Goal: Task Accomplishment & Management: Manage account settings

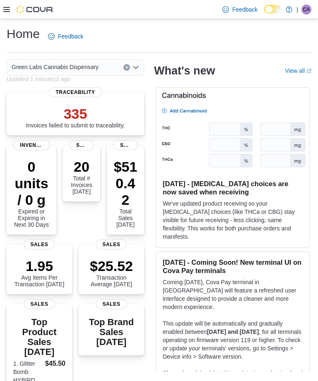
click at [10, 7] on div at bounding box center [28, 9] width 50 height 8
click at [5, 13] on icon at bounding box center [6, 9] width 7 height 7
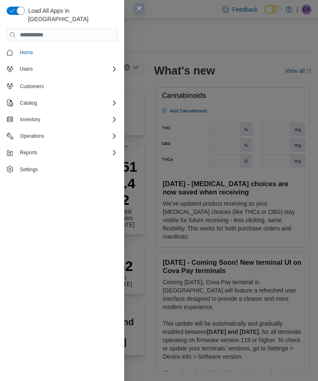
click at [62, 164] on span "Settings" at bounding box center [67, 169] width 101 height 10
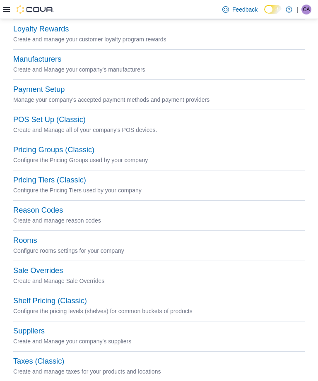
scroll to position [271, 0]
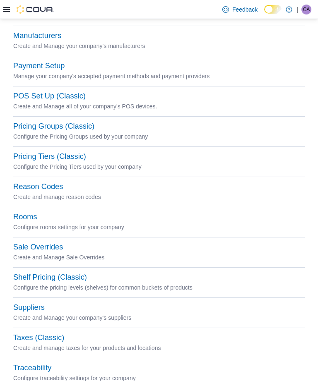
click at [44, 342] on button "Taxes (Classic)" at bounding box center [38, 337] width 51 height 9
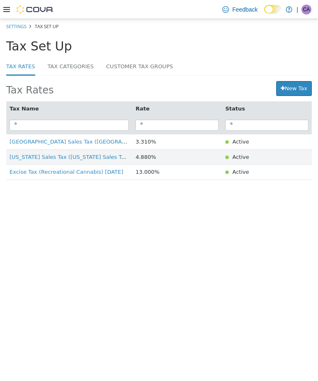
click at [302, 86] on link "New Tax" at bounding box center [294, 88] width 36 height 15
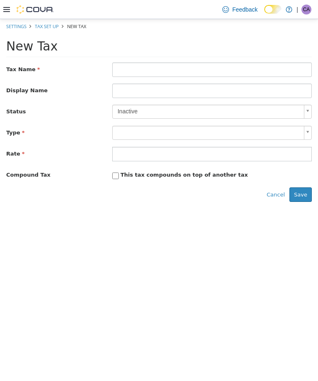
click at [177, 56] on div "New Tax" at bounding box center [158, 48] width 305 height 18
click at [200, 66] on input "text" at bounding box center [211, 69] width 199 height 14
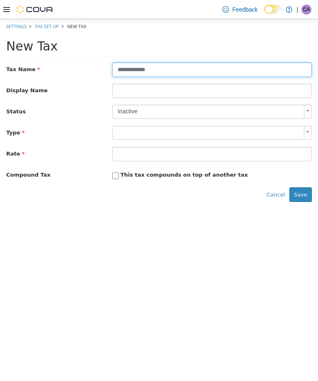
click at [311, 129] on body "**********" at bounding box center [159, 113] width 318 height 189
type input "**********"
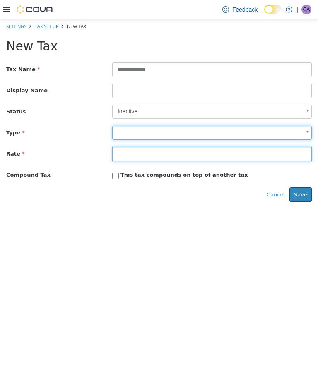
click at [224, 153] on input "number" at bounding box center [211, 154] width 199 height 14
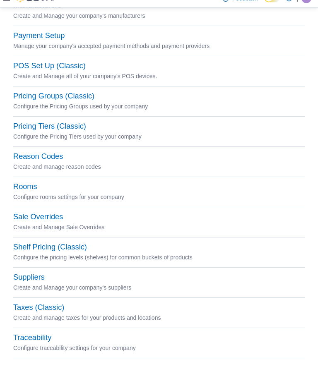
scroll to position [298, 0]
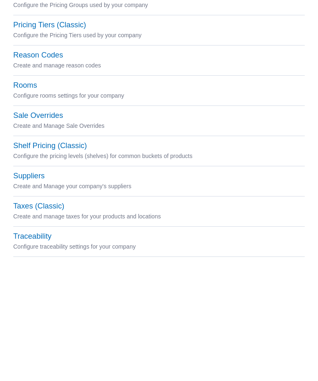
click at [49, 308] on button "Taxes (Classic)" at bounding box center [38, 312] width 51 height 9
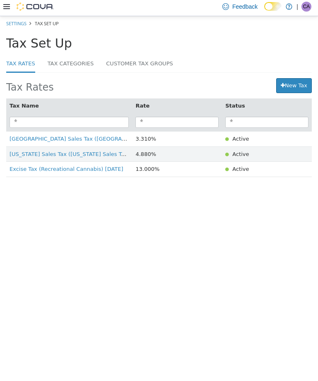
scroll to position [24, 0]
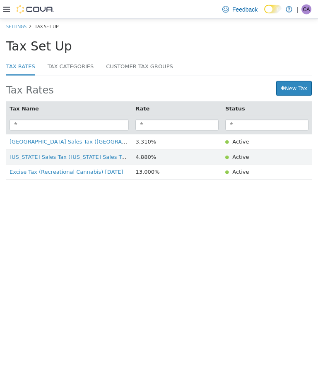
click at [132, 141] on td "3.310%" at bounding box center [177, 141] width 90 height 15
click at [85, 142] on span "Sunland Park Sales Tax (Sunland Park Sales Tax)" at bounding box center [96, 141] width 172 height 6
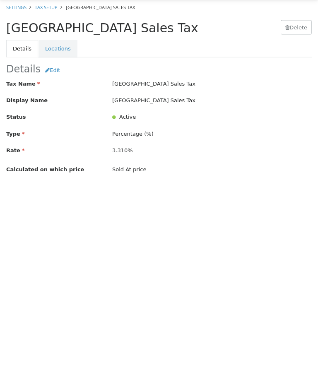
scroll to position [4, 0]
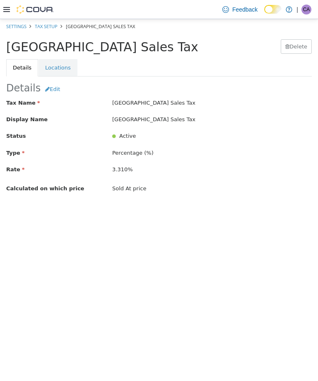
click at [48, 82] on button "Edit" at bounding box center [53, 88] width 24 height 12
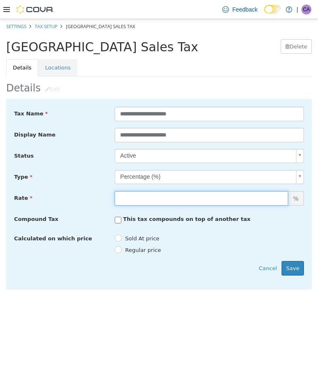
click at [173, 194] on input "*****" at bounding box center [201, 198] width 173 height 14
type input "*"
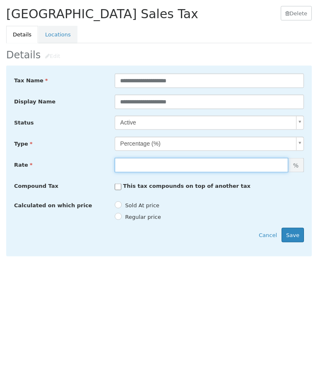
type input "***"
click at [296, 231] on button "Save" at bounding box center [292, 235] width 22 height 15
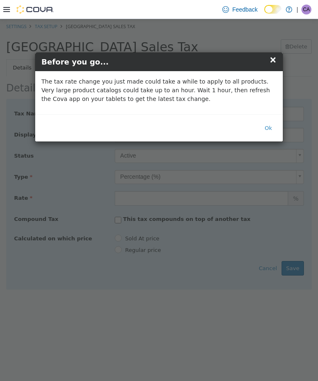
click at [269, 124] on button "Ok" at bounding box center [268, 128] width 17 height 15
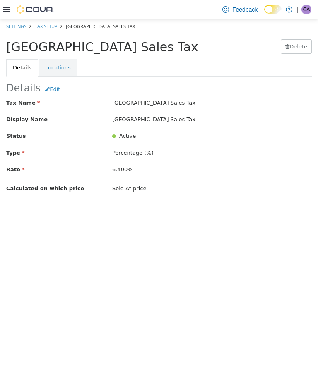
click at [10, 8] on div at bounding box center [28, 9] width 50 height 8
click at [5, 9] on icon at bounding box center [6, 9] width 7 height 7
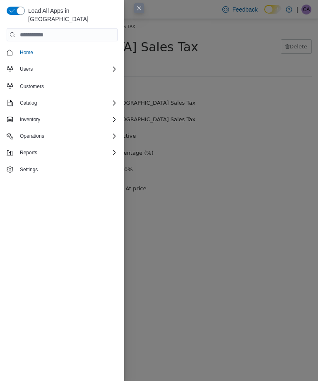
click at [86, 164] on span "Settings" at bounding box center [67, 169] width 101 height 10
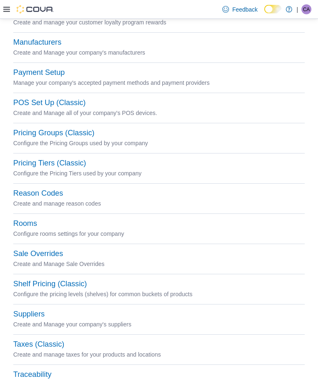
scroll to position [271, 0]
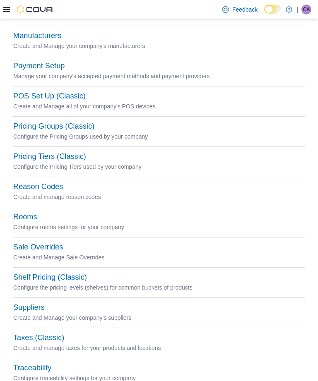
click at [49, 338] on button "Taxes (Classic)" at bounding box center [38, 337] width 51 height 9
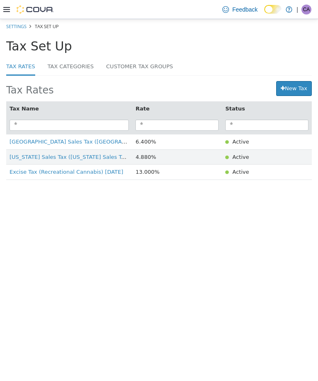
click at [79, 159] on span "New Mexico Sales Tax (New Mexico Sales Tax)" at bounding box center [70, 157] width 120 height 6
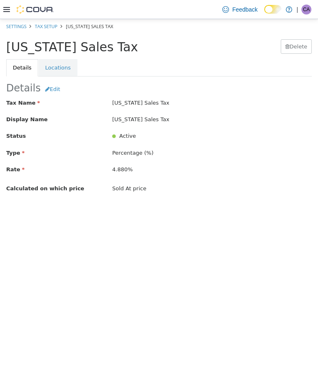
click at [46, 89] on button "Edit" at bounding box center [53, 88] width 24 height 12
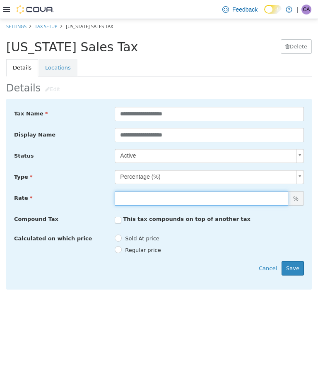
click at [156, 199] on input "*****" at bounding box center [201, 198] width 173 height 14
type input "***"
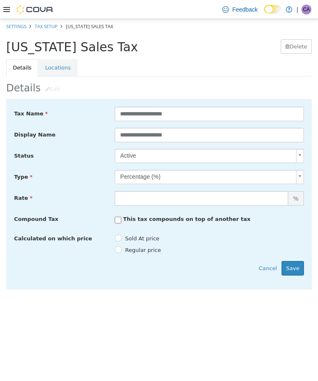
click at [297, 265] on button "Save" at bounding box center [292, 268] width 22 height 15
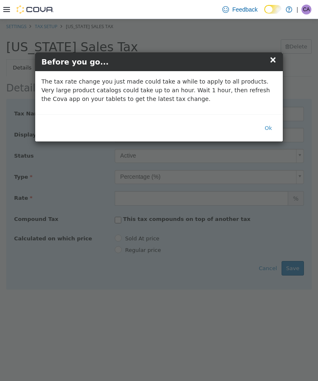
click at [263, 132] on button "Ok" at bounding box center [268, 128] width 17 height 15
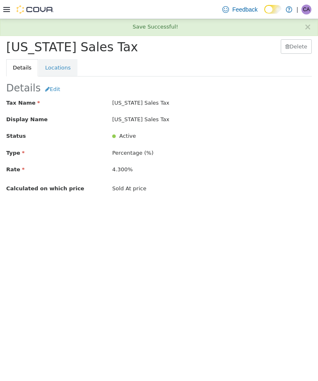
click at [3, 10] on icon at bounding box center [6, 9] width 7 height 7
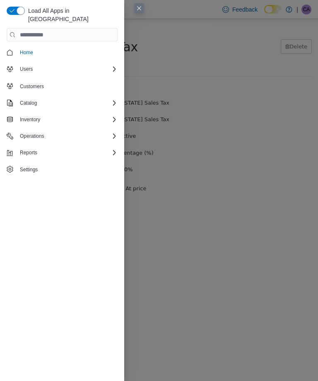
click at [60, 164] on span "Settings" at bounding box center [67, 169] width 101 height 10
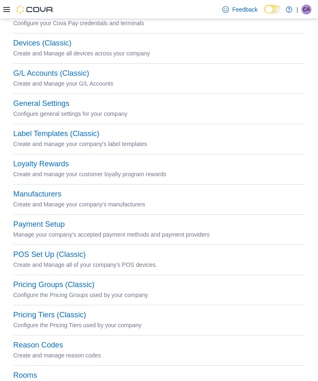
scroll to position [271, 0]
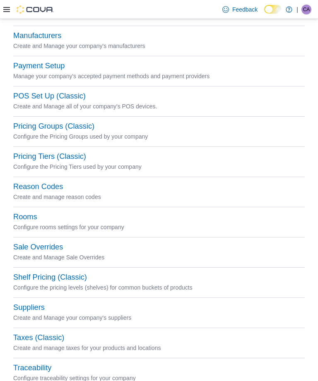
click at [55, 342] on button "Taxes (Classic)" at bounding box center [38, 337] width 51 height 9
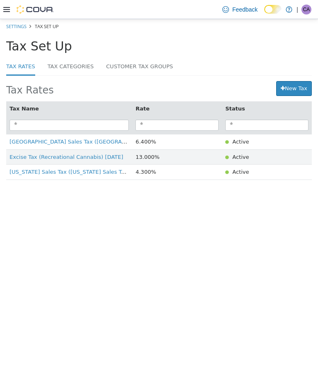
click at [295, 90] on link "New Tax" at bounding box center [294, 88] width 36 height 15
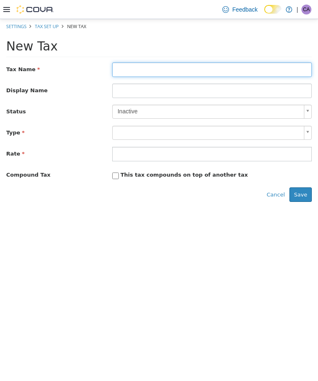
click at [275, 67] on input "text" at bounding box center [211, 69] width 199 height 14
click at [308, 113] on body "**********" at bounding box center [159, 113] width 318 height 189
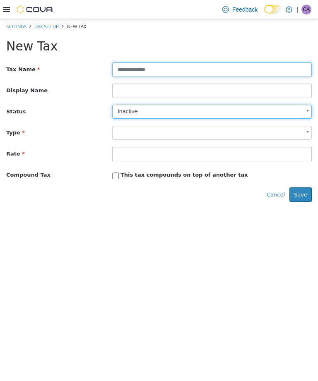
click at [233, 132] on body "**********" at bounding box center [159, 113] width 318 height 189
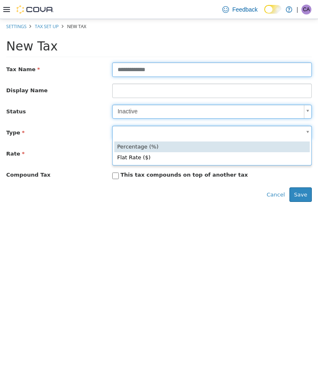
type input "**********"
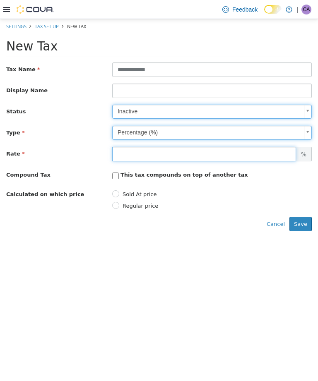
click at [192, 151] on input "number" at bounding box center [204, 154] width 184 height 14
type input "**"
click at [304, 224] on button "Save" at bounding box center [300, 224] width 22 height 15
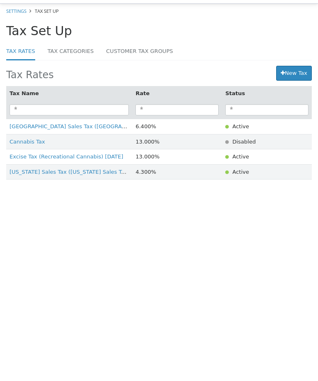
scroll to position [16, 0]
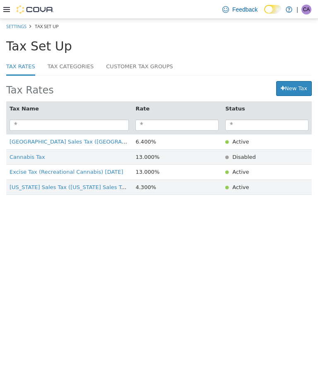
click at [33, 160] on span "Cannabis Tax" at bounding box center [28, 157] width 36 height 6
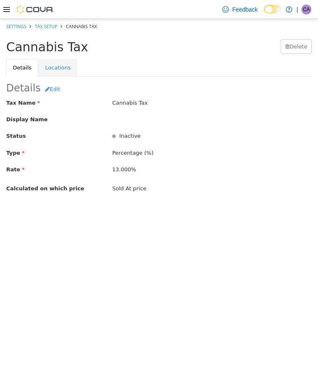
click at [43, 84] on button "Edit" at bounding box center [53, 88] width 24 height 12
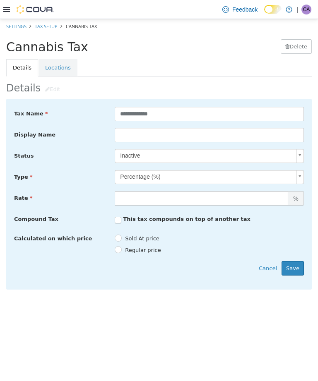
click at [299, 154] on body "**********" at bounding box center [159, 158] width 318 height 279
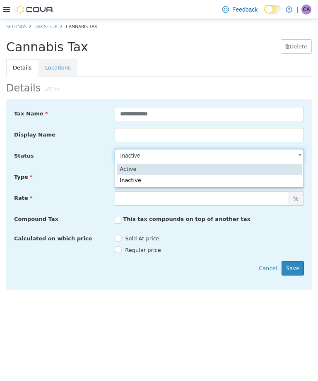
type input "****"
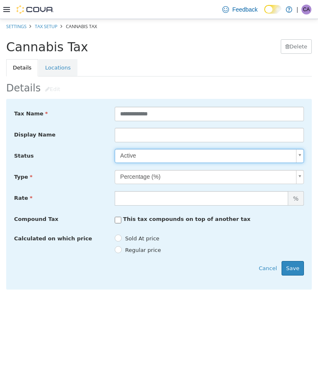
click at [293, 264] on button "Save" at bounding box center [292, 268] width 22 height 15
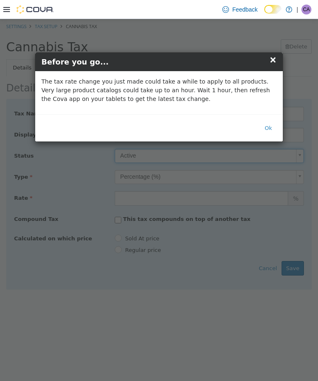
click at [270, 129] on button "Ok" at bounding box center [268, 128] width 17 height 15
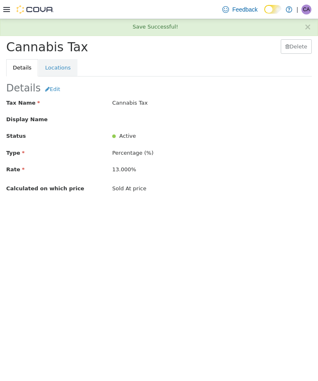
click at [14, 10] on div at bounding box center [28, 9] width 50 height 8
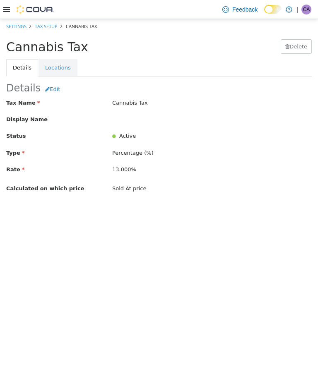
click at [10, 10] on icon at bounding box center [6, 9] width 7 height 5
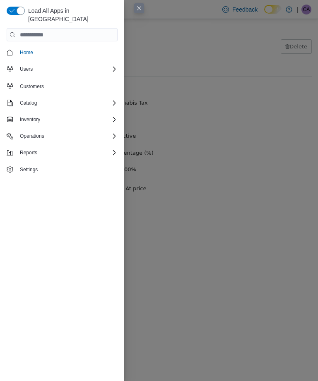
click at [54, 164] on span "Settings" at bounding box center [67, 169] width 101 height 10
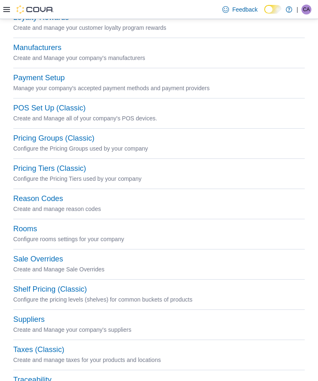
scroll to position [271, 0]
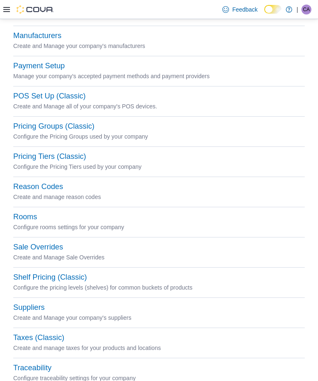
click at [54, 339] on button "Taxes (Classic)" at bounding box center [38, 337] width 51 height 9
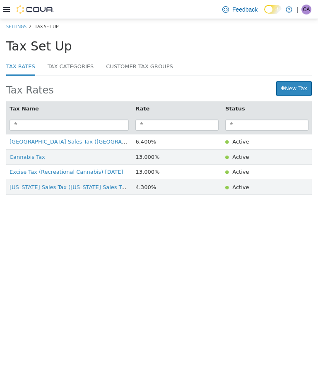
click at [84, 68] on link "Tax Categories" at bounding box center [71, 67] width 46 height 18
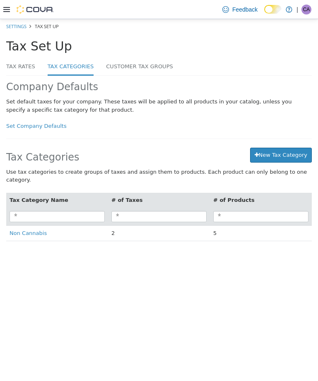
click at [48, 125] on link "Set Company Defaults" at bounding box center [36, 126] width 60 height 6
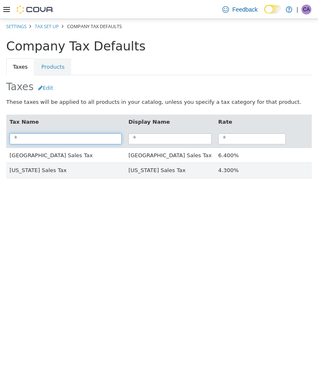
click at [102, 139] on input "search" at bounding box center [66, 138] width 112 height 11
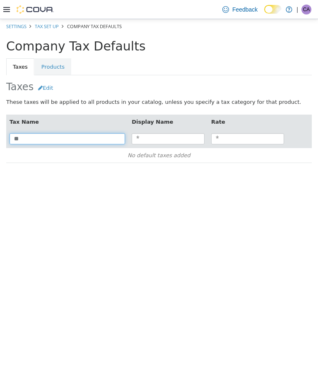
type input "*"
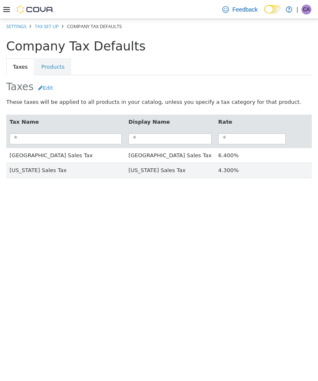
click at [276, 199] on html "× Settings Tax Set Up Company Tax Defaults Company Tax Defaults Taxes Products …" at bounding box center [159, 109] width 318 height 180
click at [53, 88] on button "Edit" at bounding box center [46, 87] width 24 height 12
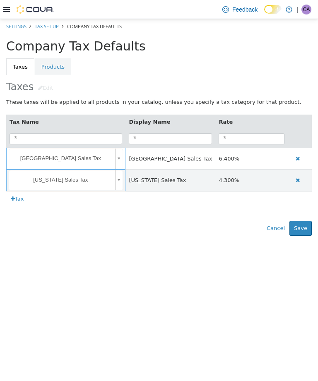
click at [15, 200] on button "Tax" at bounding box center [17, 199] width 22 height 15
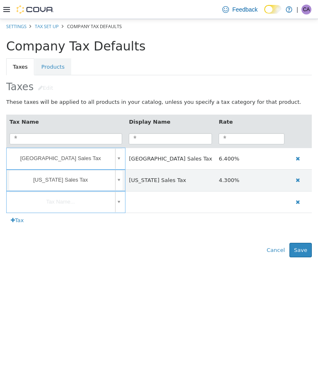
click at [123, 202] on body "**********" at bounding box center [159, 141] width 318 height 244
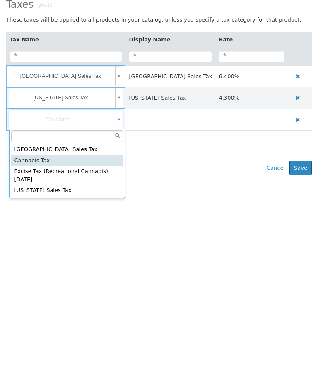
type input "**********"
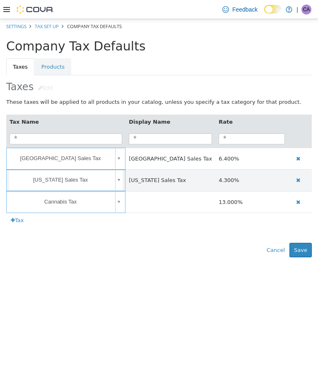
click at [302, 251] on button "Save" at bounding box center [300, 250] width 22 height 15
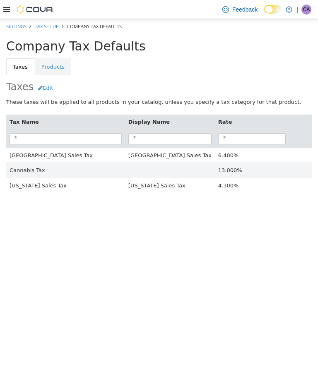
scroll to position [26, 0]
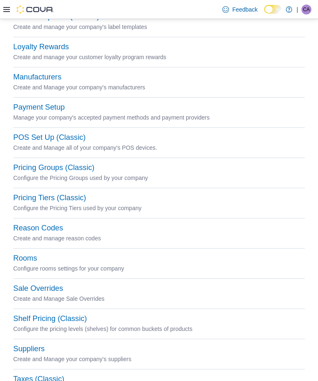
scroll to position [271, 0]
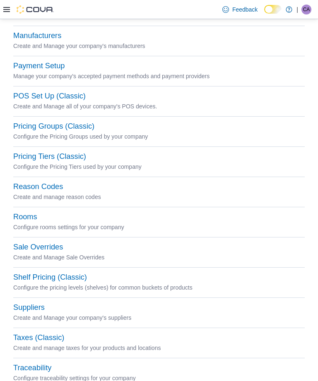
click at [46, 339] on button "Taxes (Classic)" at bounding box center [38, 337] width 51 height 9
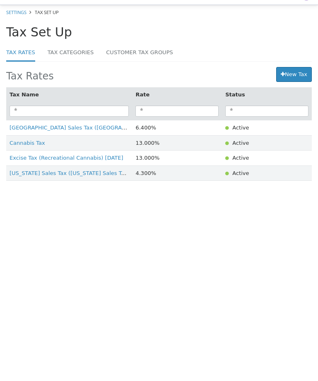
scroll to position [14, 0]
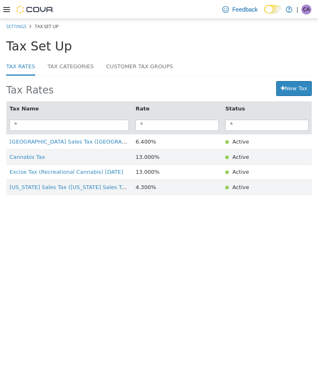
click at [234, 174] on td "Active" at bounding box center [267, 172] width 90 height 15
click at [86, 173] on span "Excise Tax (Recreational Cannabis) july2025" at bounding box center [67, 172] width 114 height 6
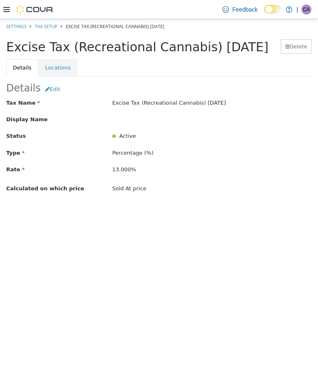
click at [47, 86] on button "Edit" at bounding box center [53, 88] width 24 height 12
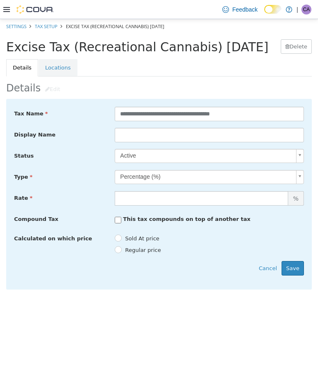
click at [302, 154] on body "**********" at bounding box center [159, 158] width 318 height 279
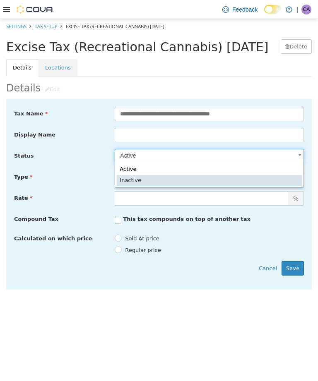
type input "*****"
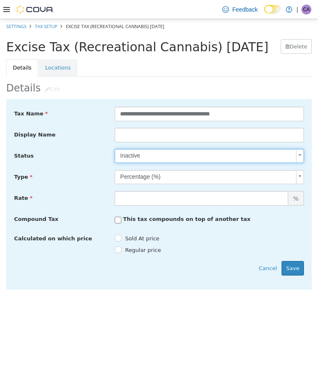
click at [297, 268] on button "Save" at bounding box center [292, 268] width 22 height 15
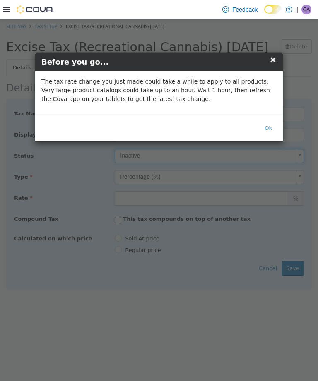
click at [276, 57] on span "×" at bounding box center [272, 60] width 7 height 10
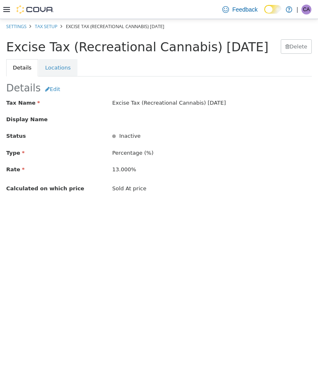
click at [7, 9] on icon at bounding box center [6, 9] width 7 height 7
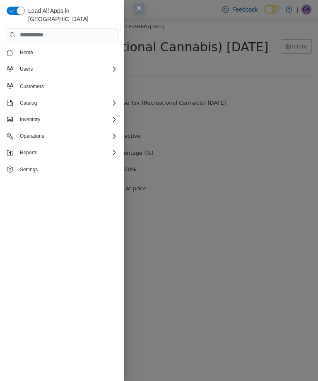
click at [45, 164] on span "Settings" at bounding box center [67, 169] width 101 height 10
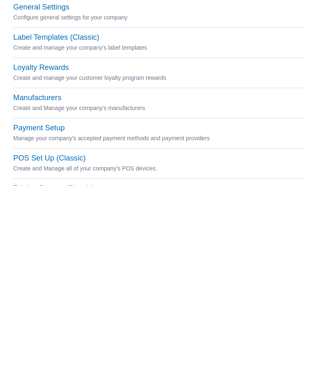
scroll to position [271, 0]
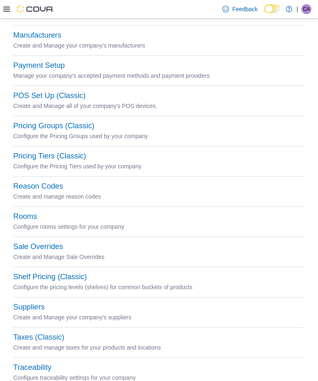
click at [57, 337] on button "Taxes (Classic)" at bounding box center [38, 337] width 51 height 9
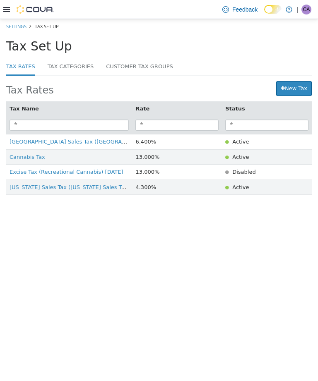
click at [38, 160] on span "Cannabis Tax" at bounding box center [28, 157] width 36 height 6
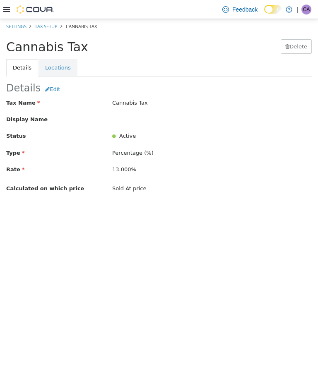
click at [62, 66] on link "Locations" at bounding box center [57, 67] width 39 height 17
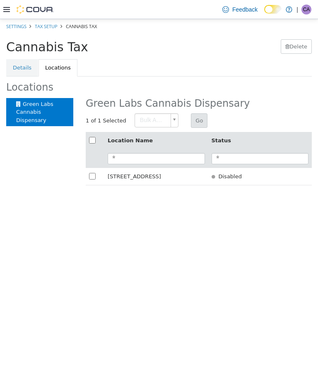
click at [172, 123] on body "× Settings Tax Setup Cannabis Tax Cannabis Tax Delete Details Locations Locatio…" at bounding box center [159, 106] width 318 height 175
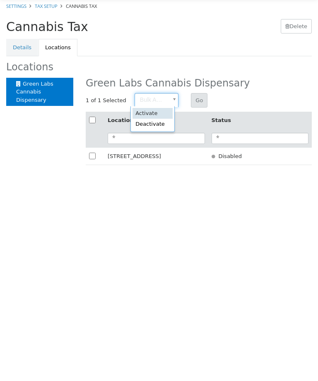
scroll to position [0, 3]
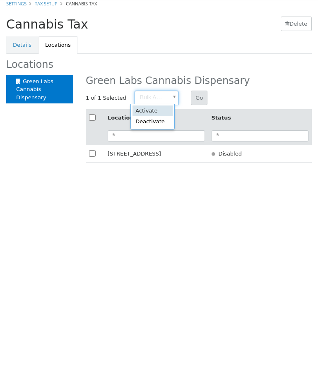
type input "********"
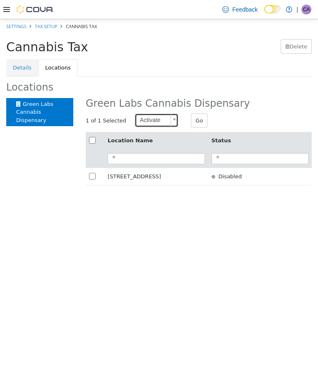
scroll to position [0, 0]
click at [194, 117] on button "Go" at bounding box center [199, 120] width 17 height 15
click at [7, 9] on icon at bounding box center [6, 9] width 7 height 7
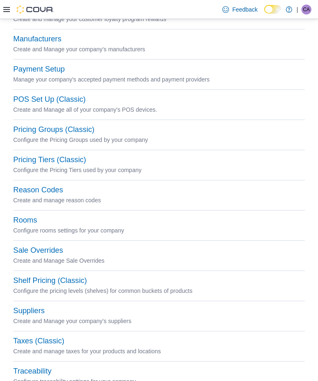
scroll to position [269, 0]
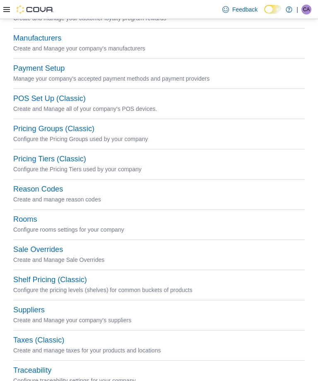
click at [26, 338] on button "Taxes (Classic)" at bounding box center [38, 340] width 51 height 9
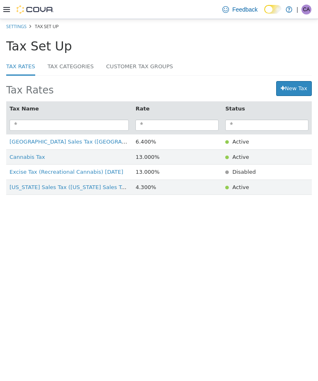
click at [113, 64] on link "Customer Tax Groups" at bounding box center [139, 67] width 67 height 18
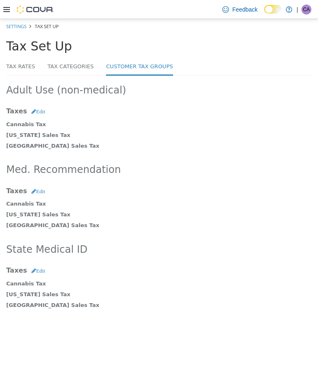
click at [57, 68] on link "Tax Categories" at bounding box center [71, 67] width 46 height 18
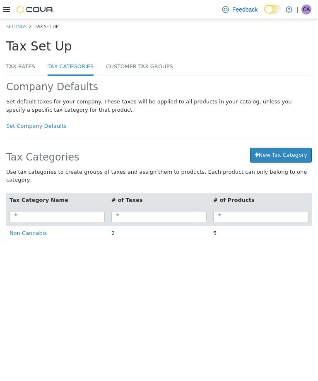
click at [31, 114] on div "Set default taxes for your company. These taxes will be applied to all products…" at bounding box center [158, 114] width 305 height 32
click at [31, 123] on link "Set Company Defaults" at bounding box center [36, 126] width 60 height 6
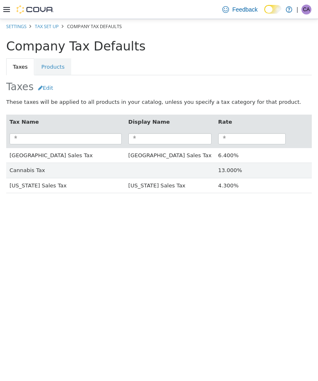
click at [68, 172] on td "Cannabis Tax" at bounding box center [65, 170] width 119 height 15
click at [17, 169] on td "Cannabis Tax" at bounding box center [65, 170] width 119 height 15
click at [44, 88] on button "Edit" at bounding box center [46, 87] width 24 height 12
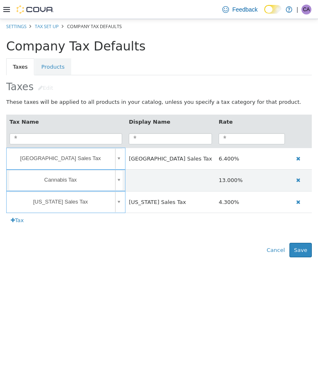
click at [44, 67] on link "Products" at bounding box center [53, 66] width 36 height 17
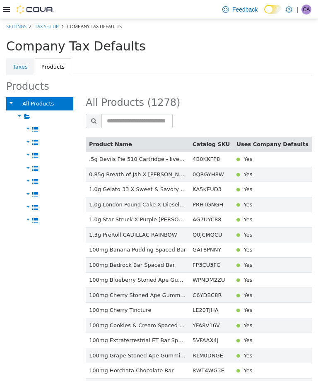
click at [24, 60] on link "Taxes" at bounding box center [20, 66] width 28 height 17
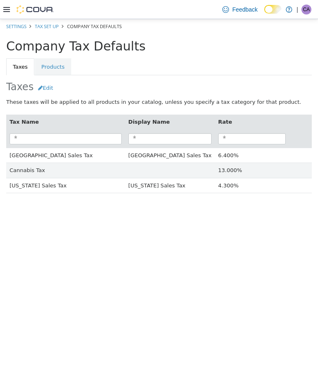
click at [43, 88] on button "Edit" at bounding box center [46, 87] width 24 height 12
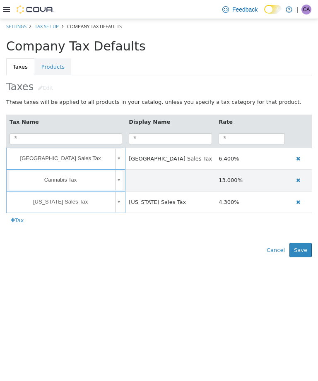
click at [46, 67] on link "Products" at bounding box center [53, 66] width 36 height 17
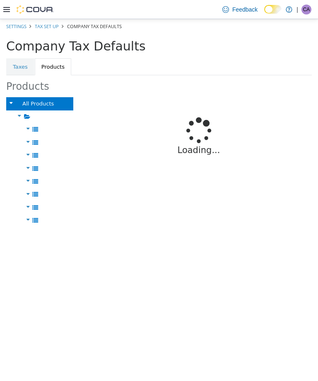
click at [22, 71] on link "Taxes" at bounding box center [20, 66] width 28 height 17
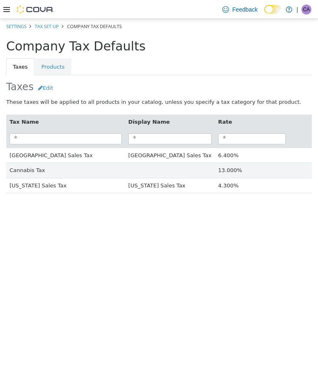
click at [17, 180] on td "[US_STATE] Sales Tax" at bounding box center [65, 185] width 119 height 15
click at [19, 174] on td "Cannabis Tax" at bounding box center [65, 170] width 119 height 15
click at [19, 176] on td "Cannabis Tax" at bounding box center [65, 170] width 119 height 15
click at [7, 11] on icon at bounding box center [6, 9] width 7 height 7
click at [151, 48] on div "Company Tax Defaults" at bounding box center [153, 46] width 294 height 14
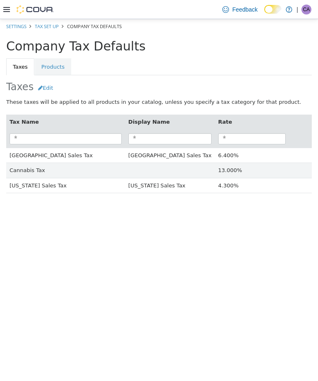
click at [309, 5] on span "CA" at bounding box center [306, 10] width 7 height 10
click at [11, 4] on div at bounding box center [28, 9] width 50 height 19
click at [8, 12] on icon at bounding box center [6, 9] width 7 height 5
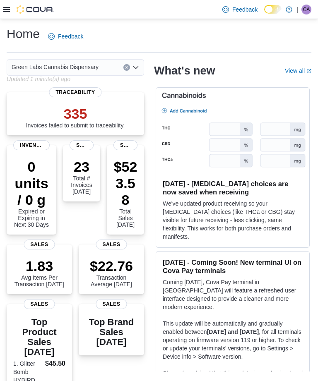
click at [305, 12] on span "CA" at bounding box center [306, 10] width 7 height 10
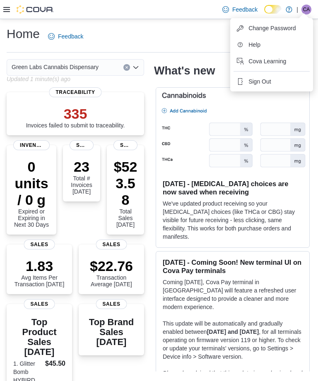
click at [270, 85] on span "Sign Out" at bounding box center [259, 81] width 22 height 8
